Goal: Entertainment & Leisure: Consume media (video, audio)

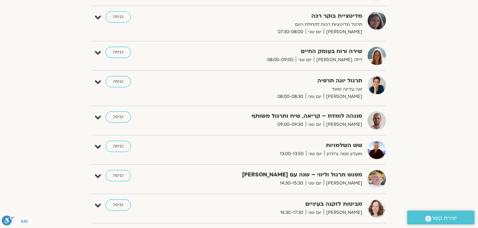
scroll to position [57, 0]
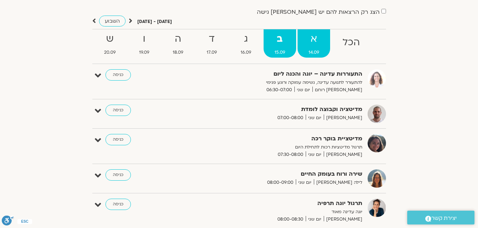
click at [310, 52] on span "14.09" at bounding box center [314, 52] width 33 height 7
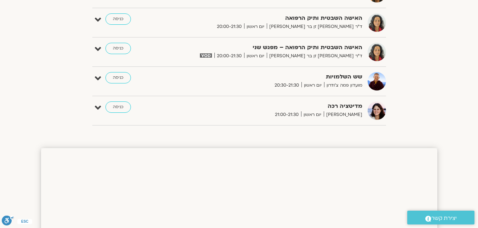
scroll to position [694, 0]
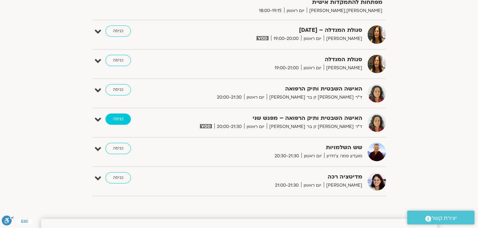
click at [125, 123] on link "כניסה" at bounding box center [118, 119] width 25 height 11
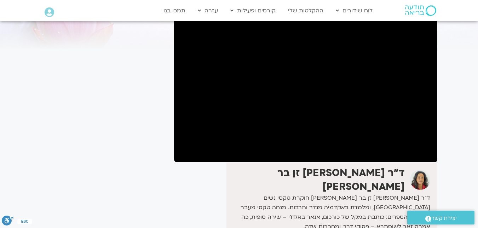
scroll to position [71, 0]
